Goal: Find specific page/section: Find specific page/section

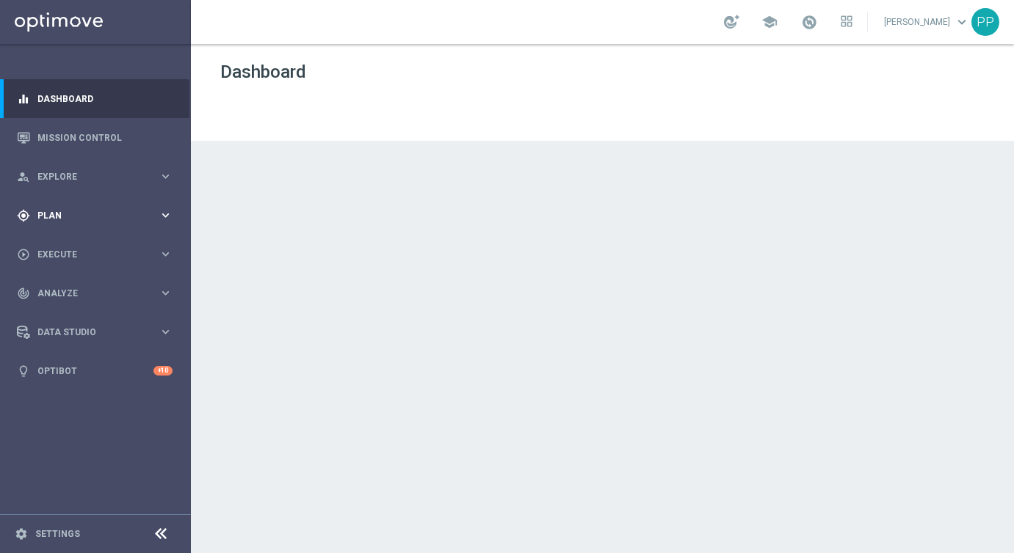
click at [52, 221] on div "gps_fixed Plan" at bounding box center [88, 215] width 142 height 13
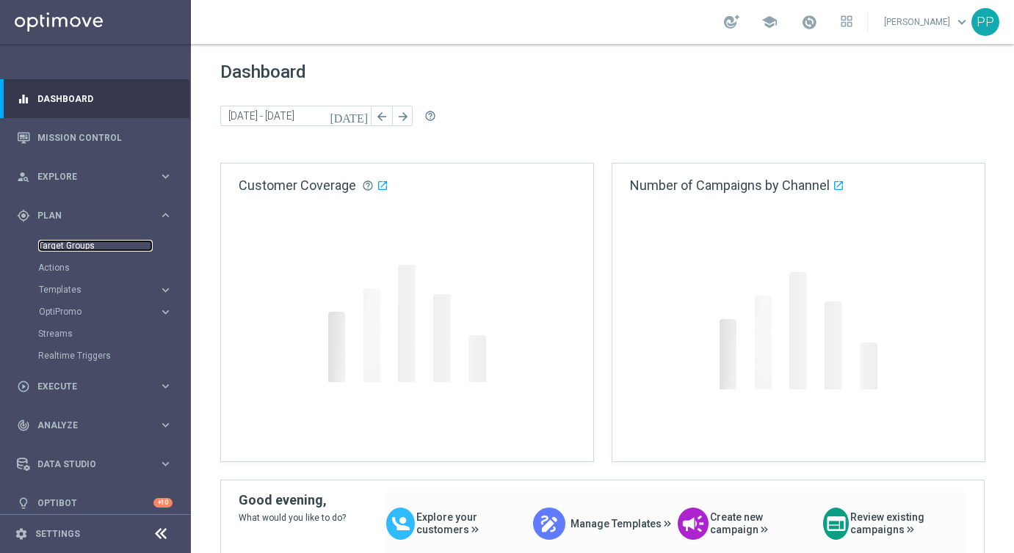
click at [65, 241] on link "Target Groups" at bounding box center [95, 246] width 115 height 12
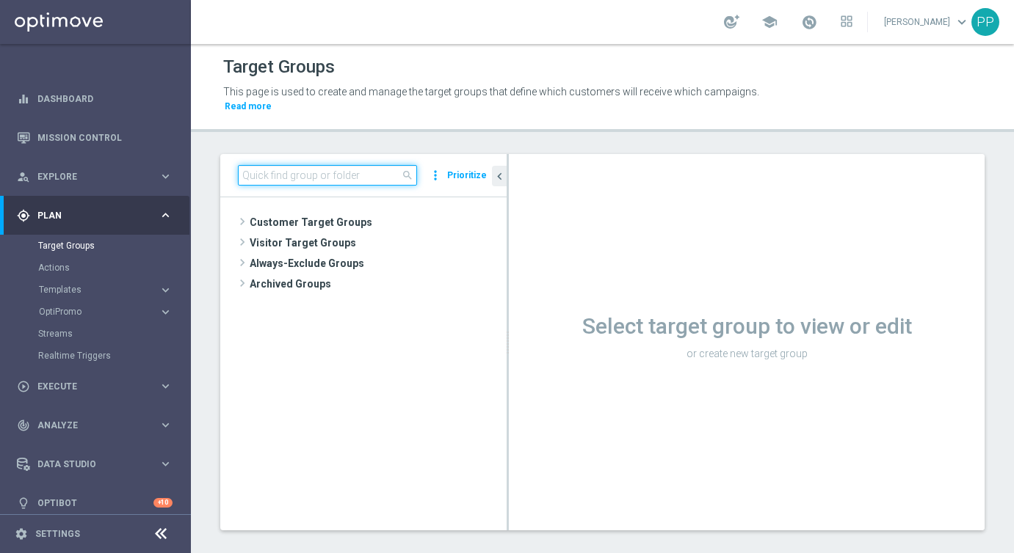
click at [255, 171] on input at bounding box center [327, 175] width 179 height 21
paste input "de_all_TGT_NVIP_RI_TAC_MIX__BASE_ALL_EM_EXCL"
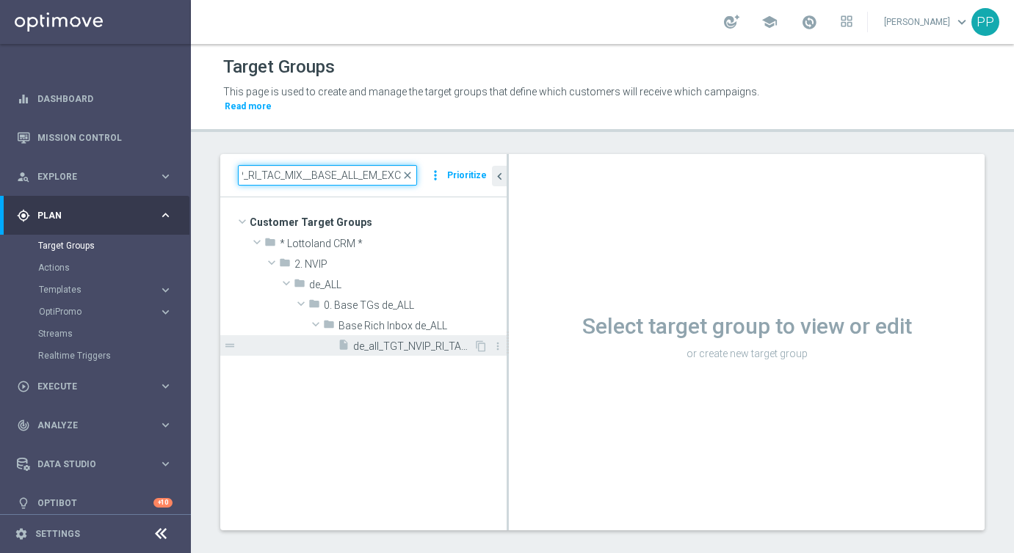
type input "de_all_TGT_NVIP_RI_TAC_MIX__BASE_ALL_EM_EXCL"
click at [363, 350] on span "de_all_TGT_NVIP_RI_TAC_MIX__BASE_ALL_EM_EXCL" at bounding box center [413, 347] width 120 height 12
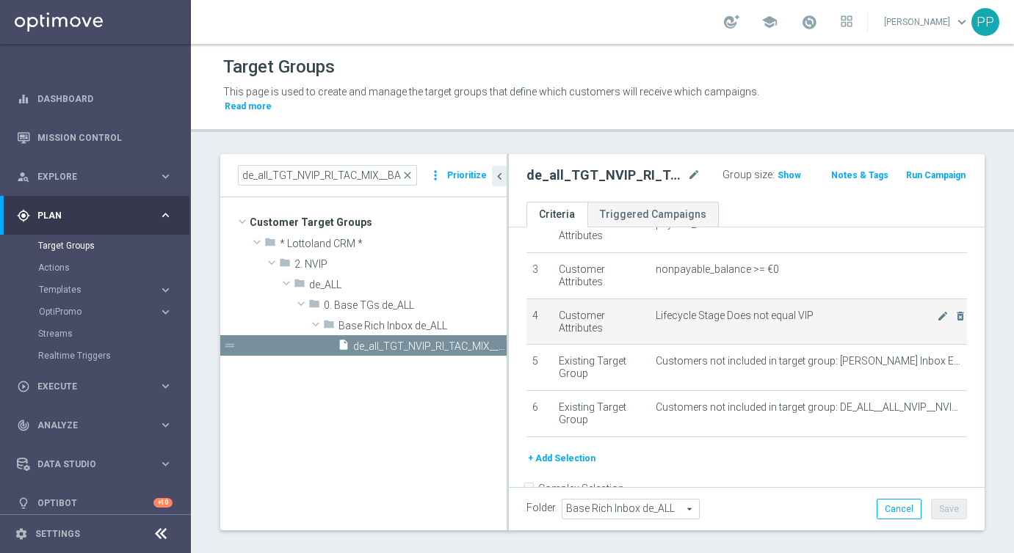
scroll to position [129, 0]
